Goal: Information Seeking & Learning: Learn about a topic

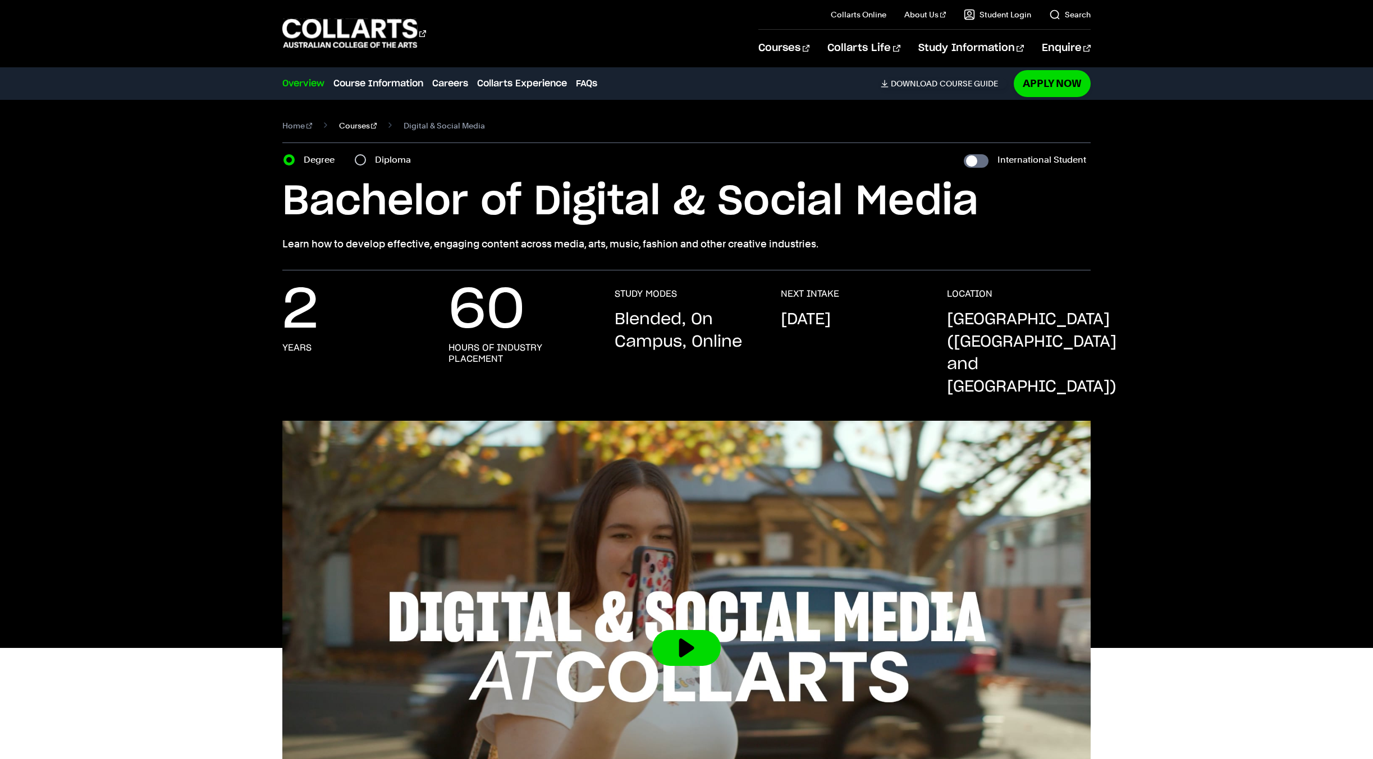
click at [351, 126] on link "Courses" at bounding box center [358, 126] width 38 height 16
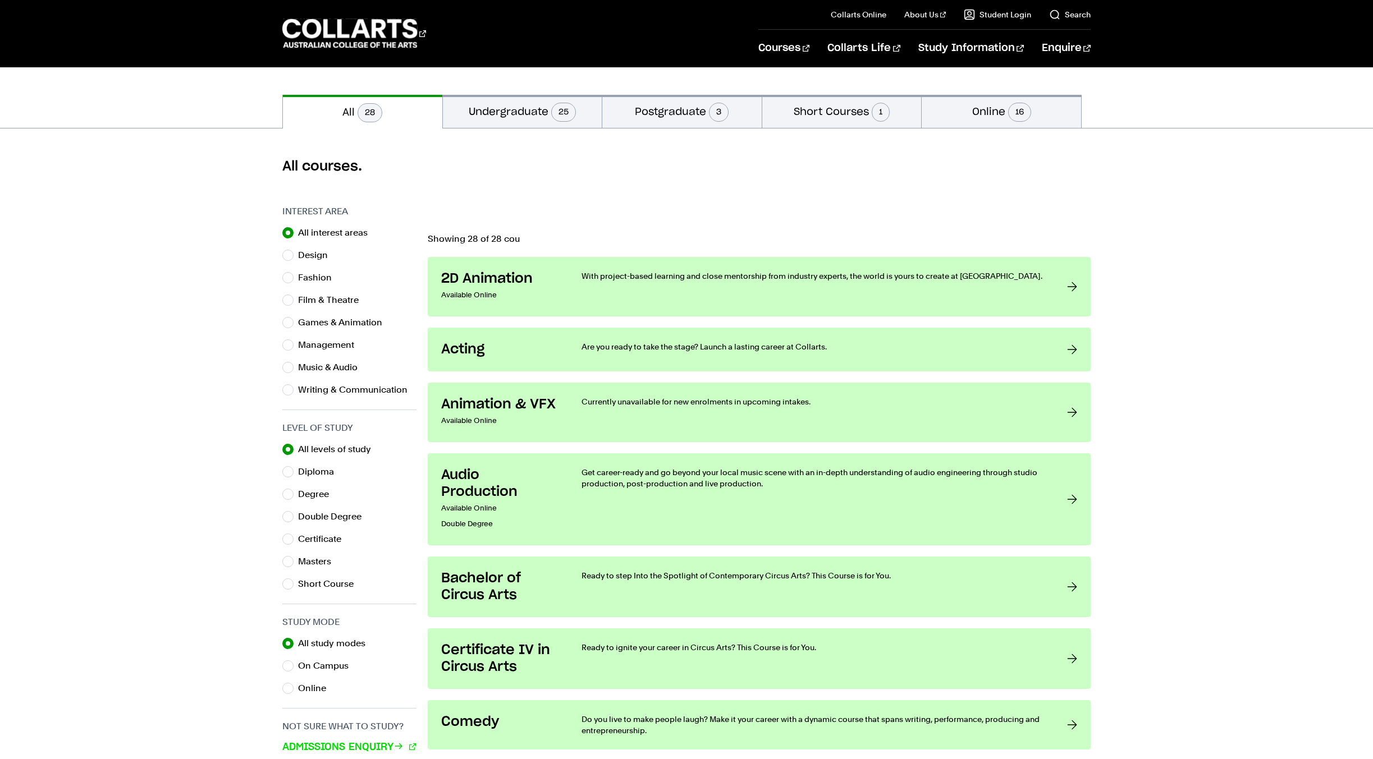
scroll to position [225, 0]
click at [317, 388] on label "Writing & Communication" at bounding box center [357, 389] width 118 height 16
click at [294, 388] on input "Writing & Communication" at bounding box center [287, 388] width 11 height 11
radio input "true"
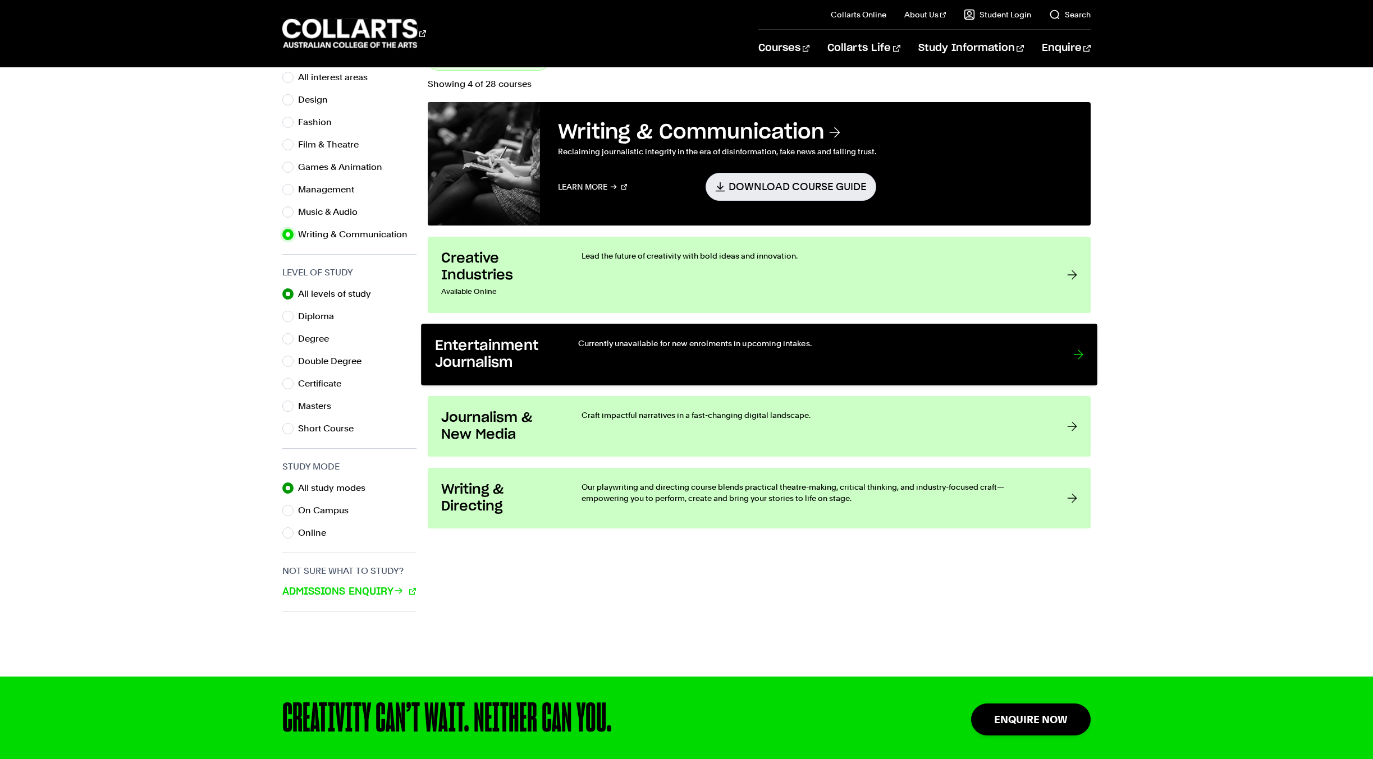
scroll to position [393, 0]
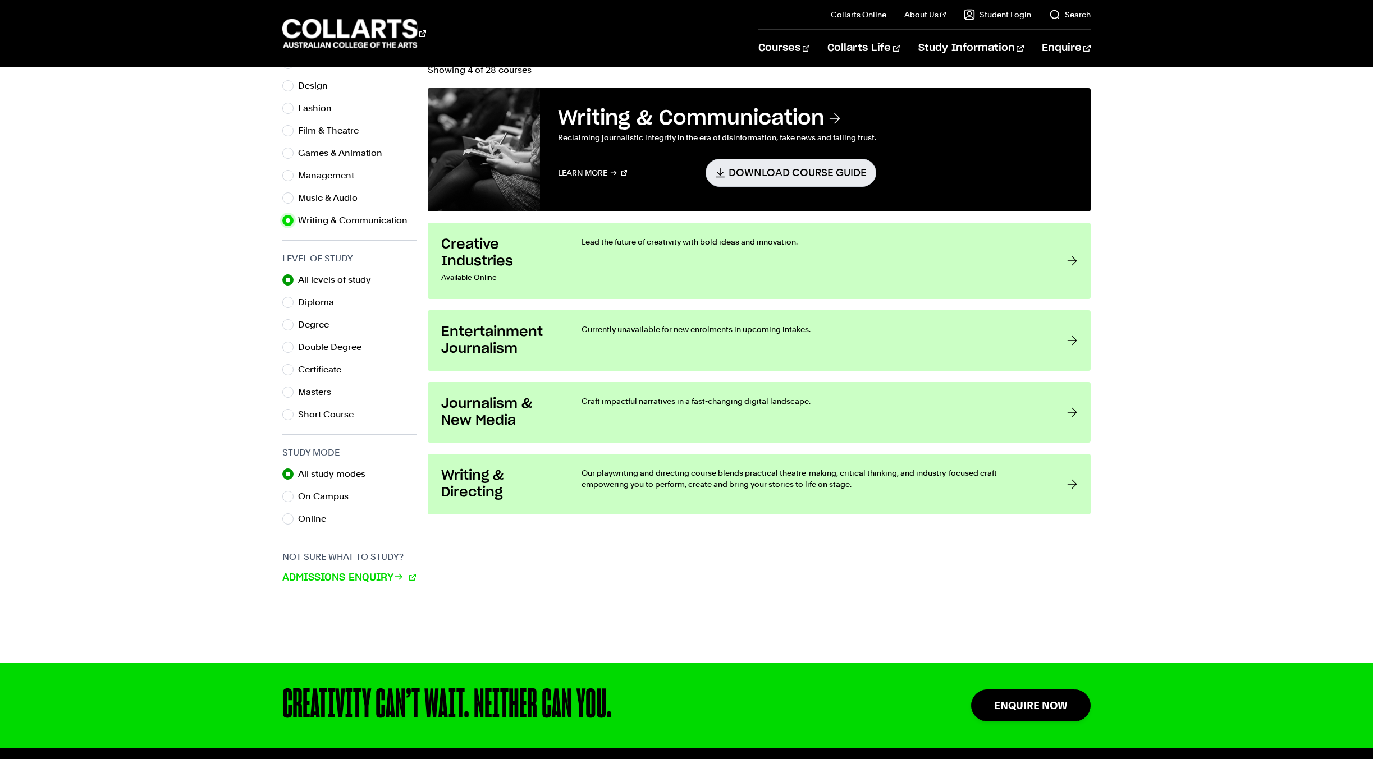
scroll to position [225, 0]
